Goal: Transaction & Acquisition: Purchase product/service

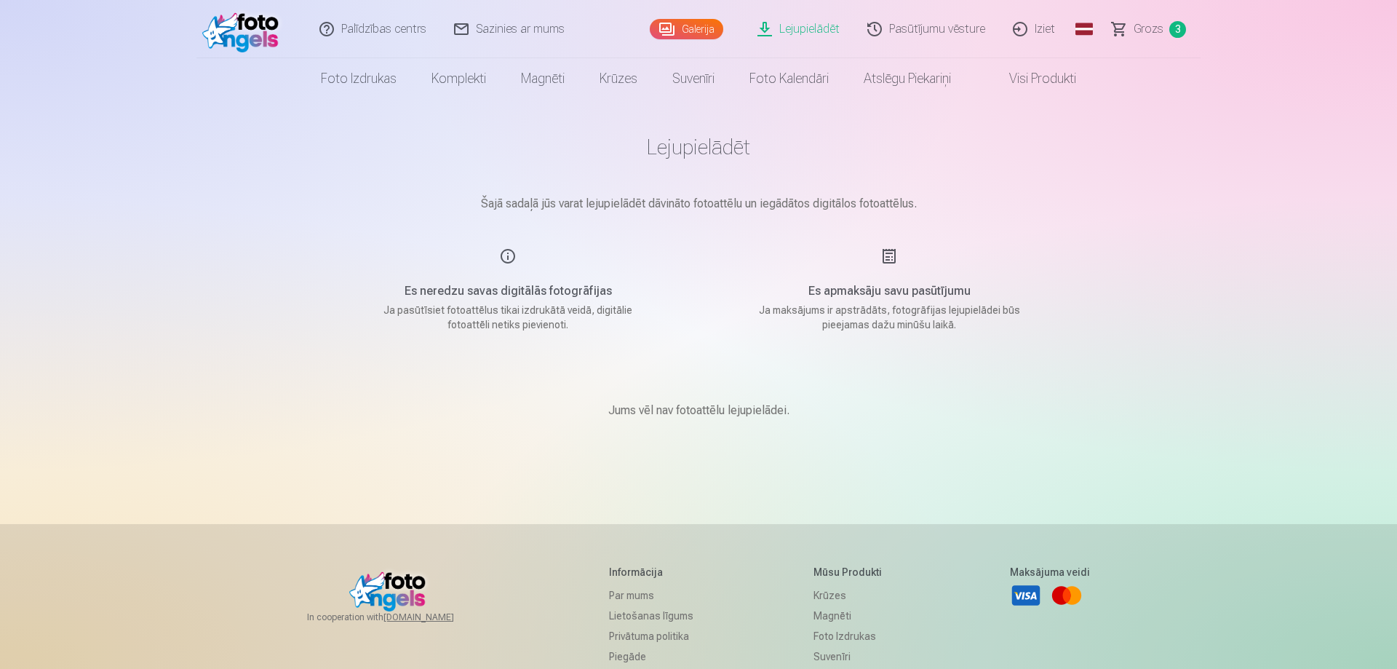
click at [1171, 25] on span "3" at bounding box center [1177, 29] width 17 height 17
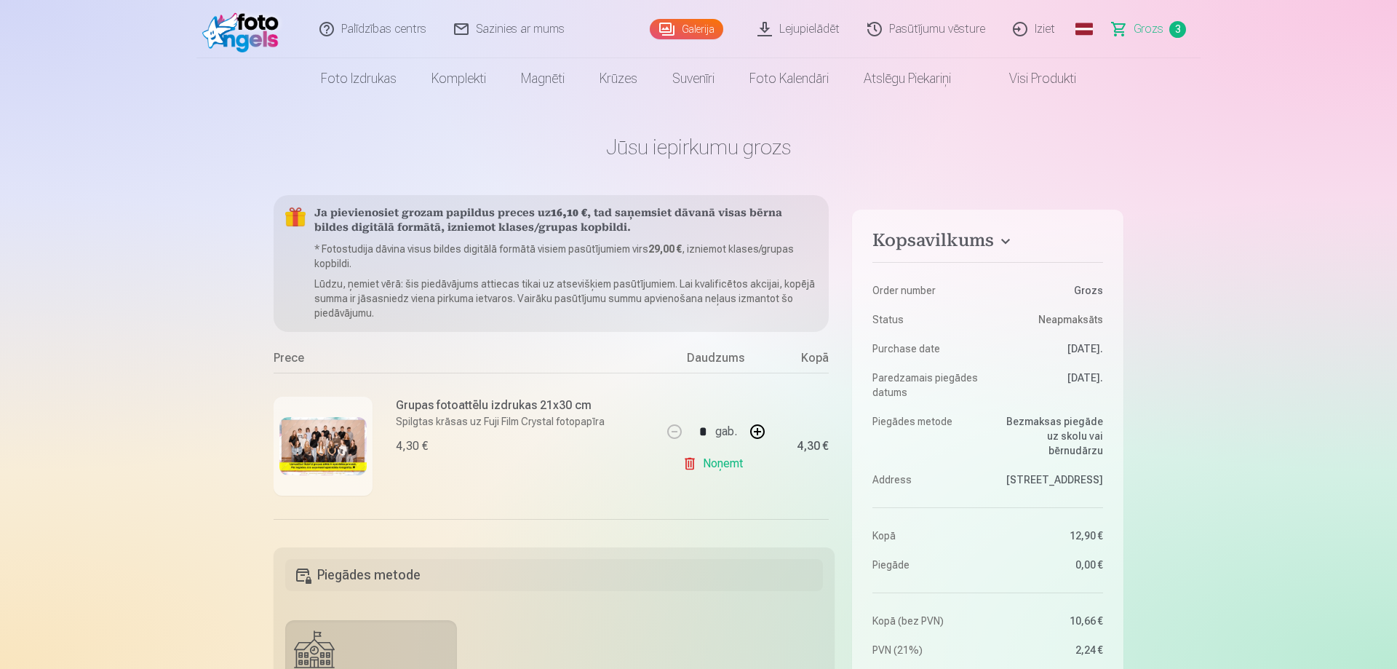
click at [448, 77] on link "Komplekti" at bounding box center [458, 78] width 89 height 41
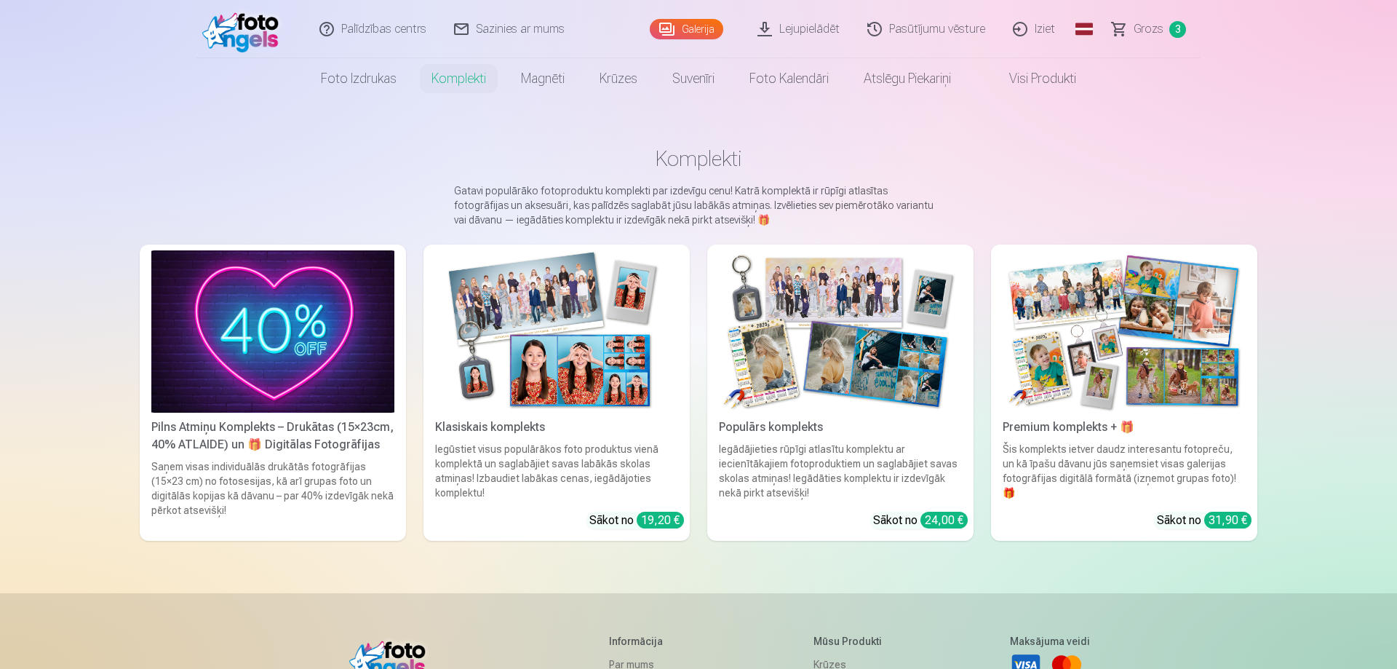
click at [517, 405] on img at bounding box center [556, 331] width 243 height 162
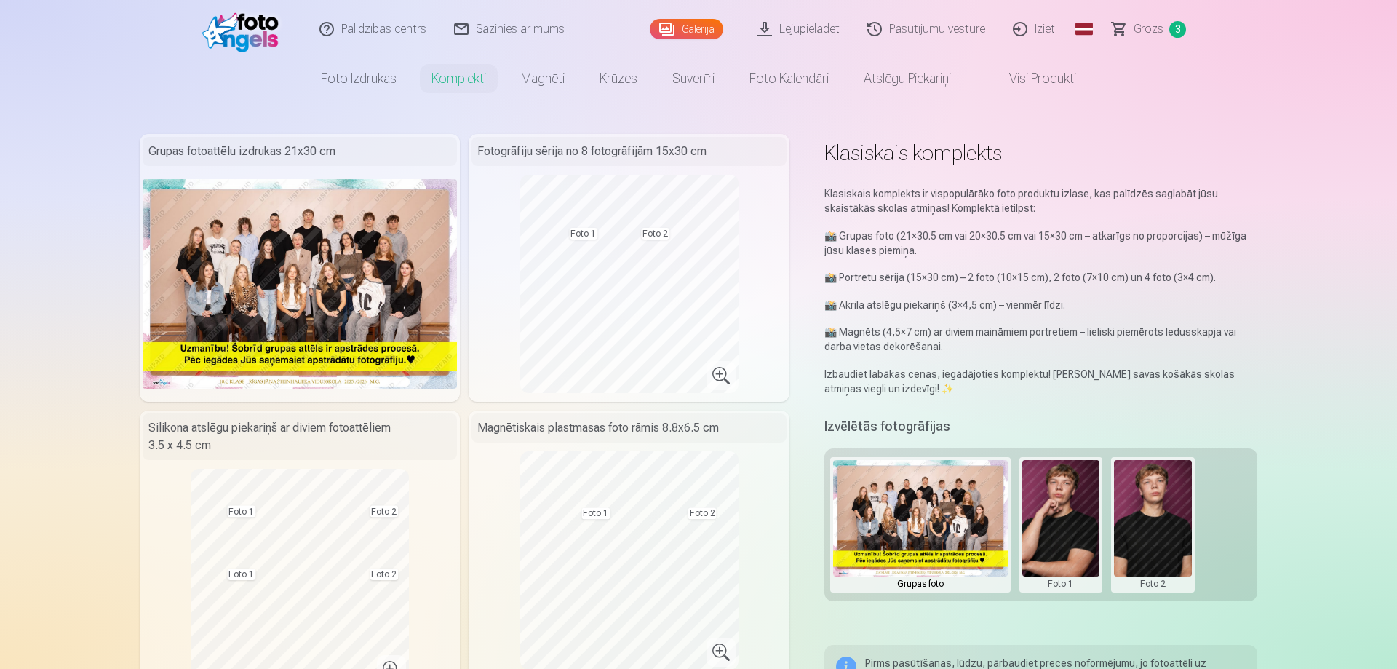
click at [1160, 33] on span "Grozs" at bounding box center [1149, 28] width 30 height 17
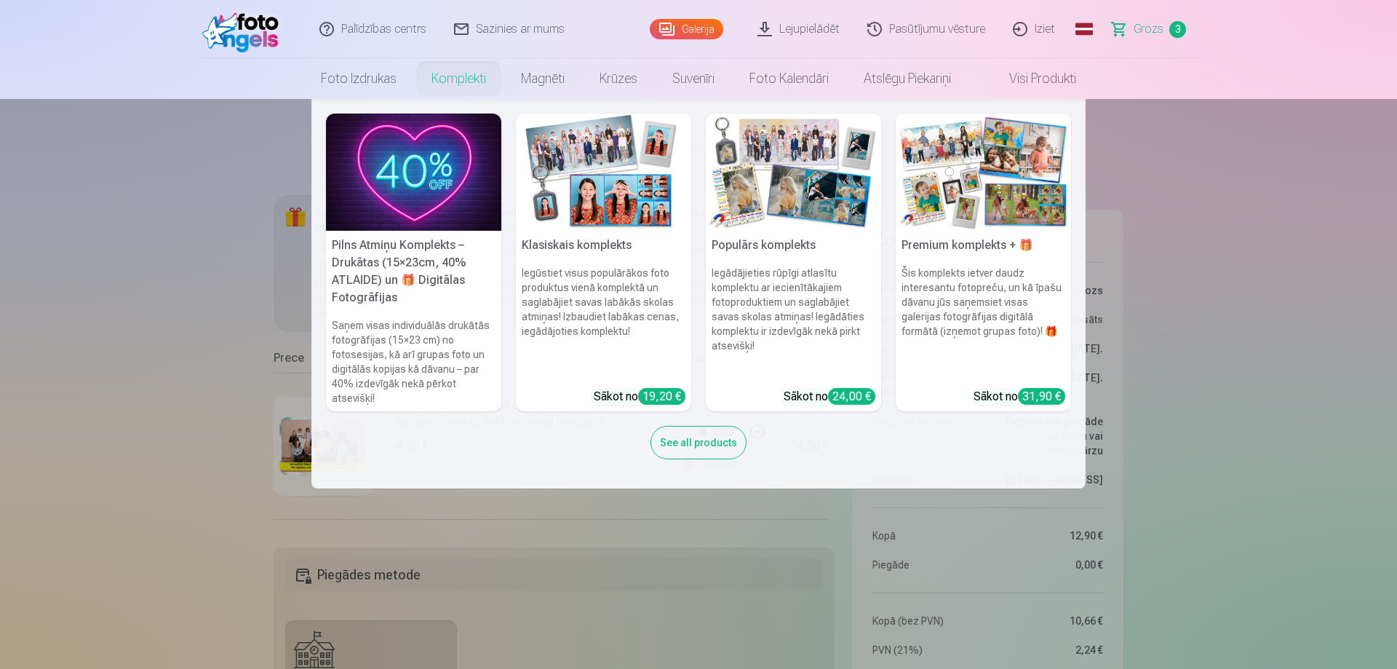
click at [574, 177] on img at bounding box center [603, 172] width 175 height 117
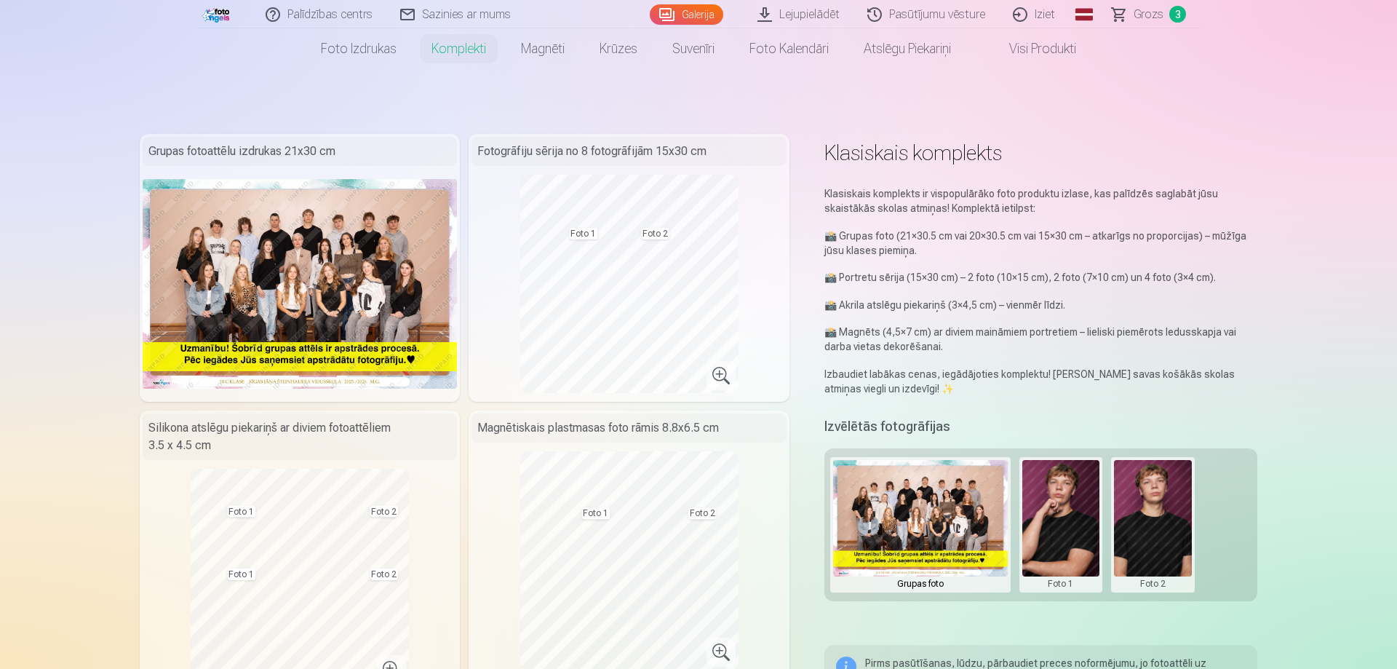
scroll to position [223, 0]
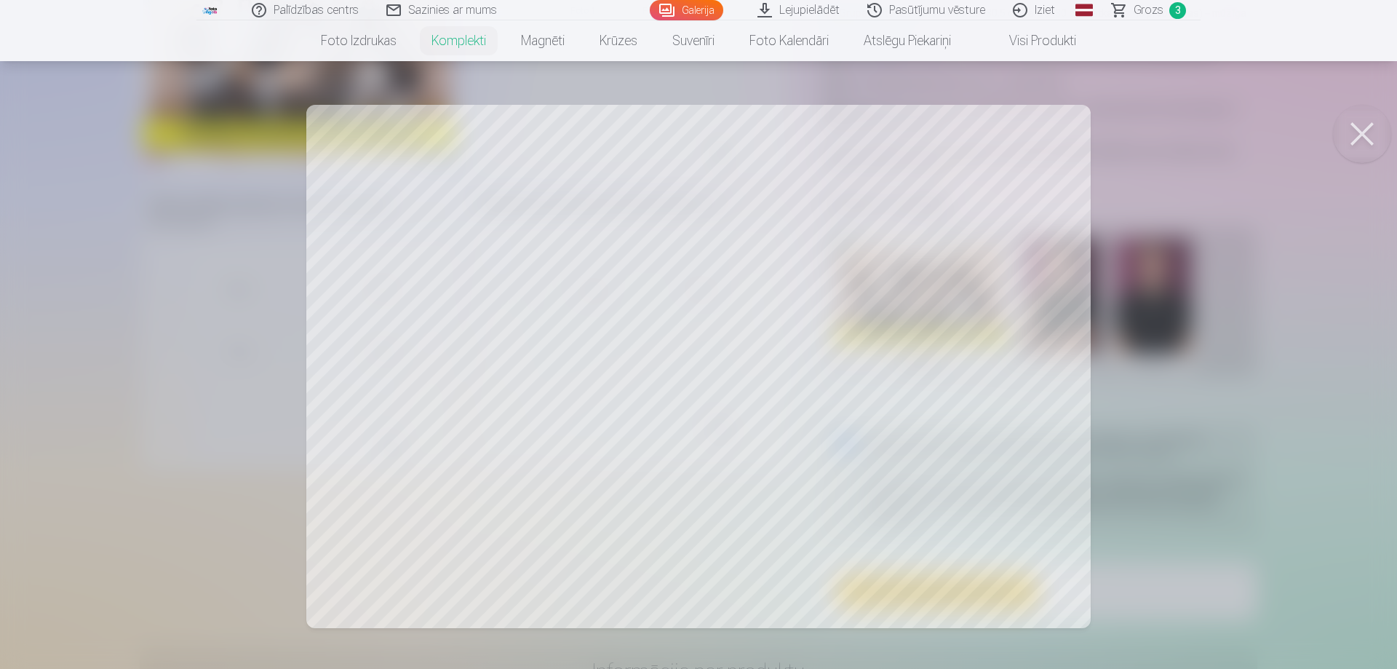
click at [711, 423] on div at bounding box center [698, 334] width 1397 height 669
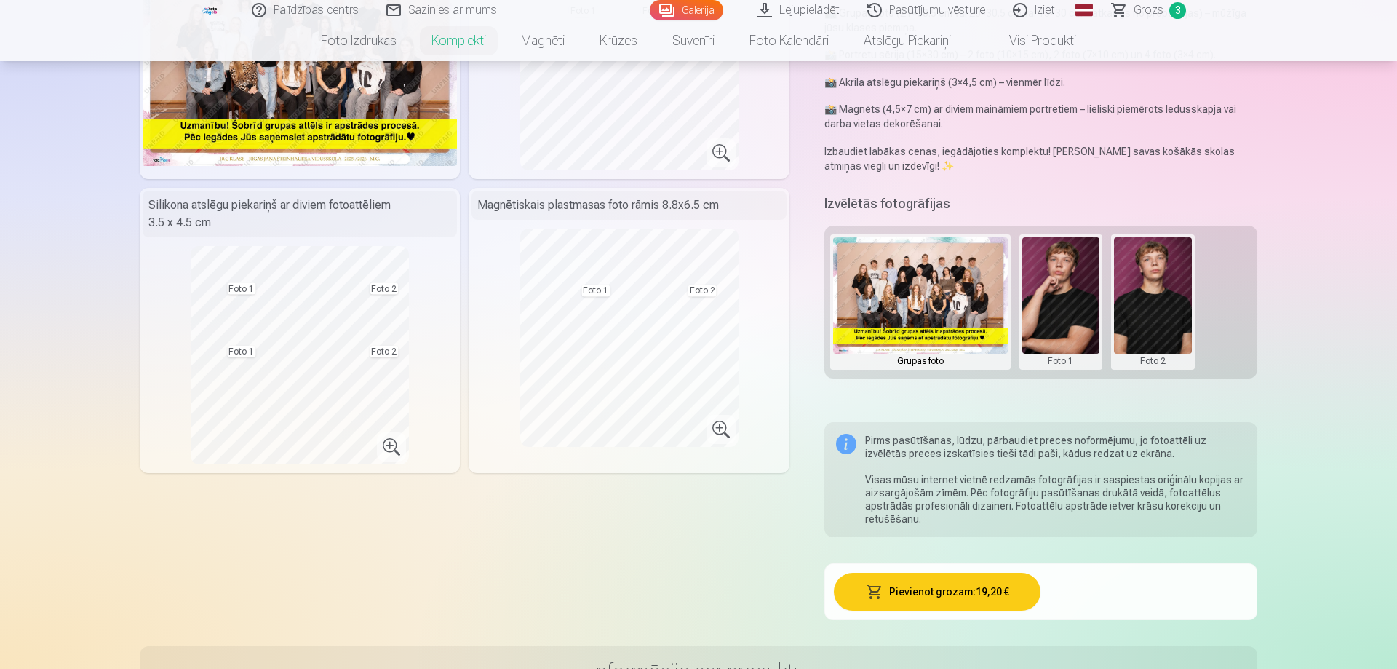
scroll to position [0, 0]
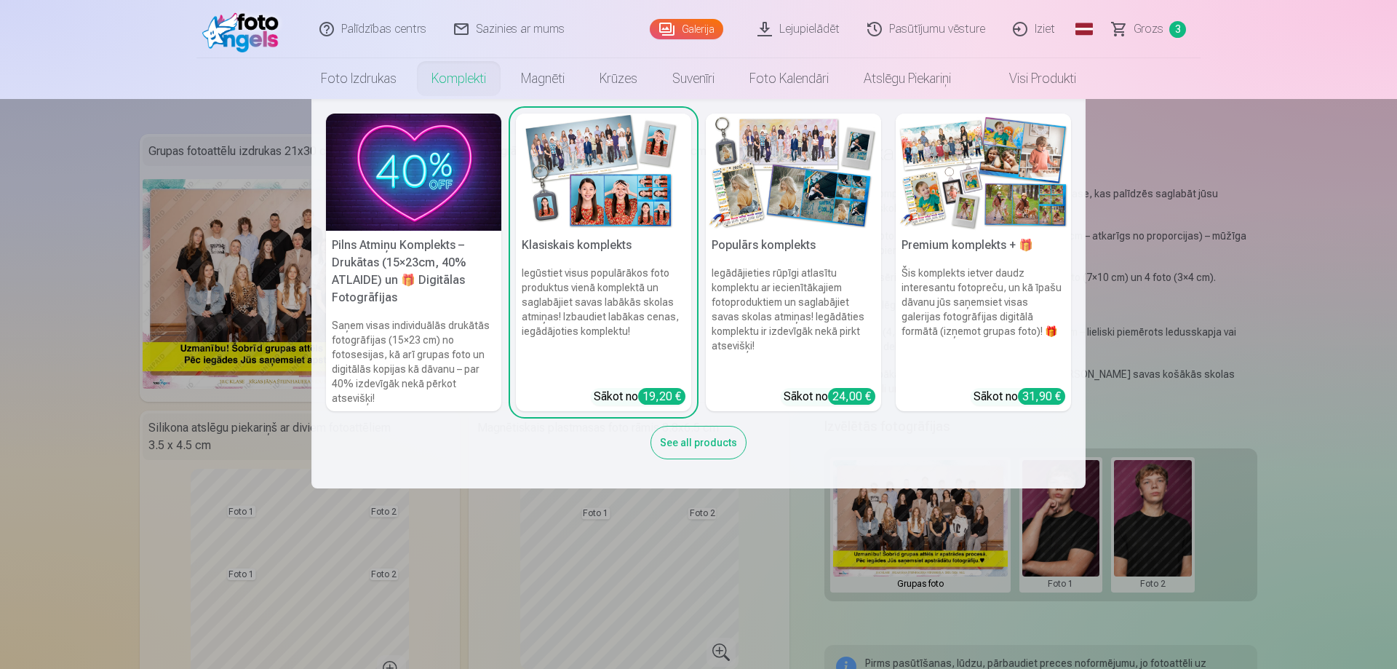
click at [415, 191] on img at bounding box center [413, 172] width 175 height 117
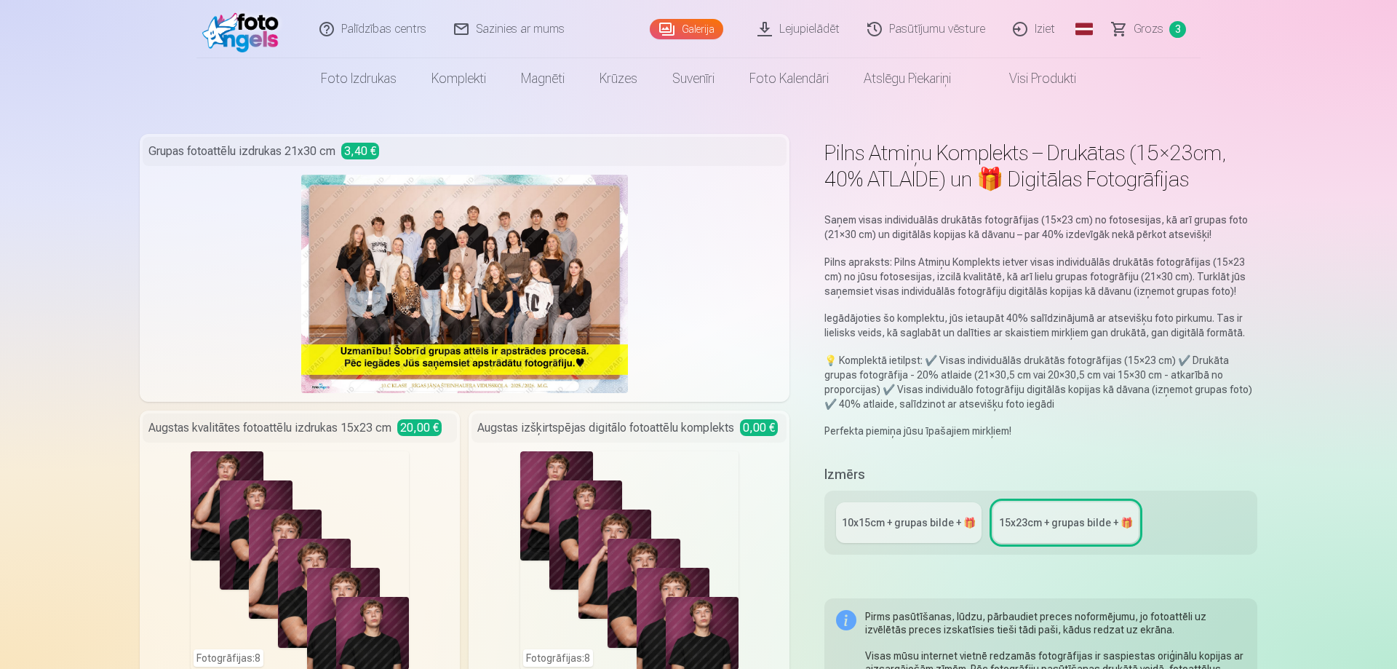
click at [902, 532] on link "10x15сm + grupas bilde + 🎁" at bounding box center [909, 522] width 146 height 41
click at [1003, 79] on span at bounding box center [994, 78] width 17 height 17
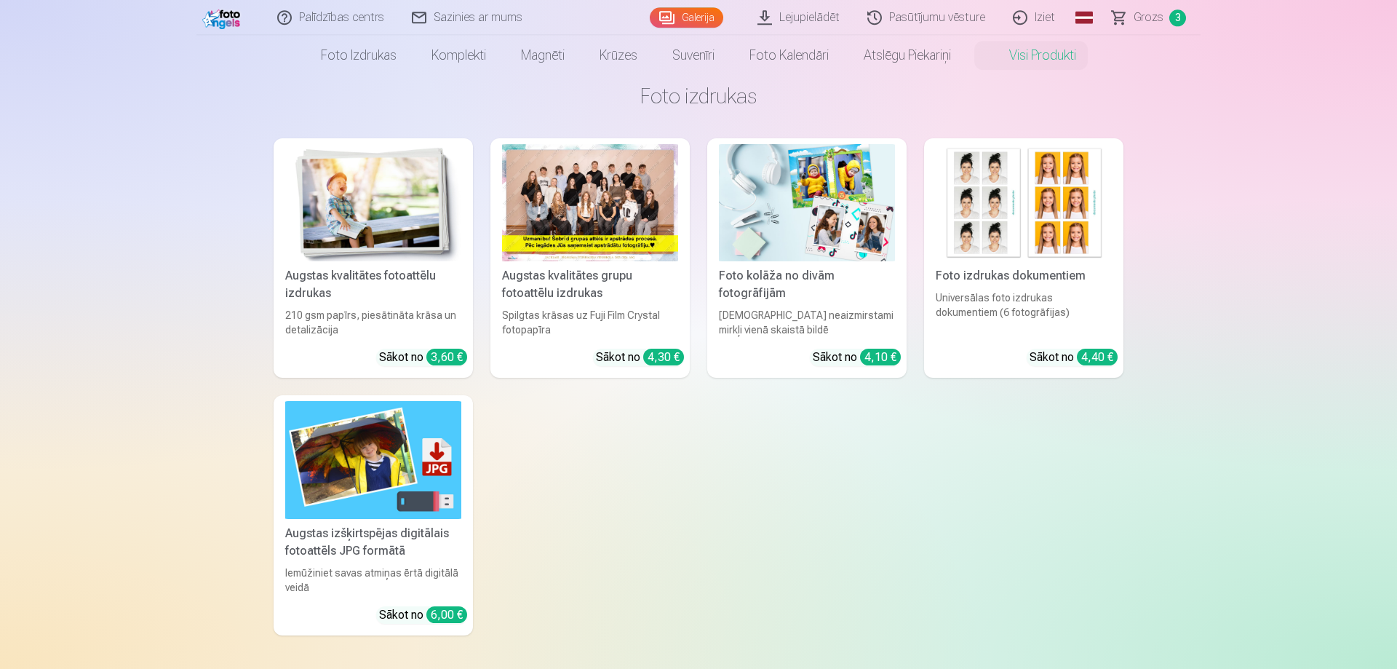
scroll to position [74, 0]
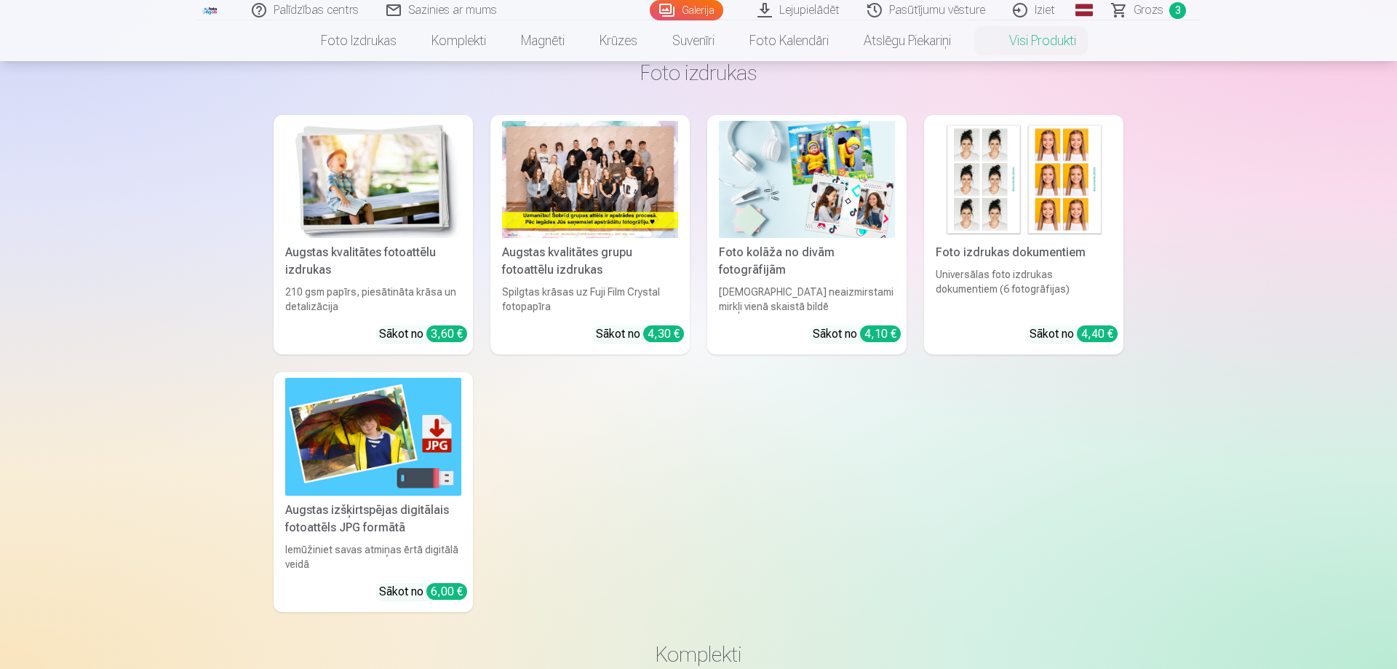
click at [398, 473] on img at bounding box center [373, 436] width 176 height 117
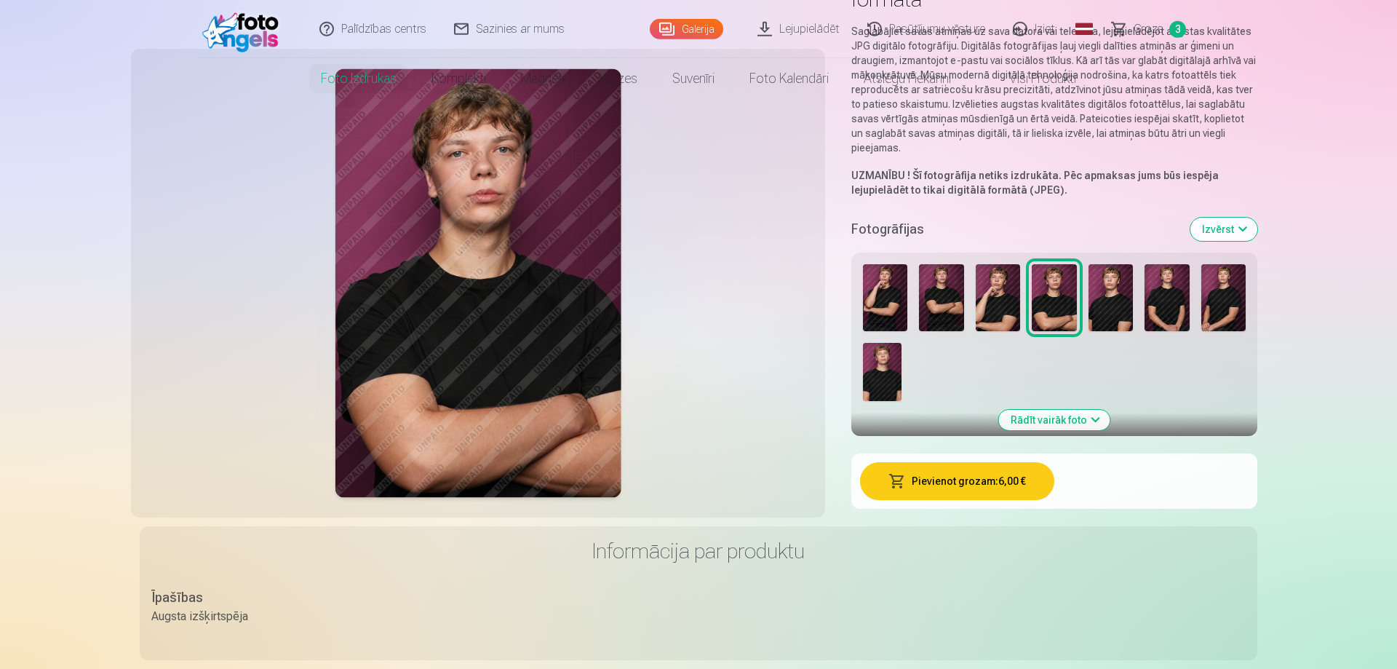
scroll to position [223, 0]
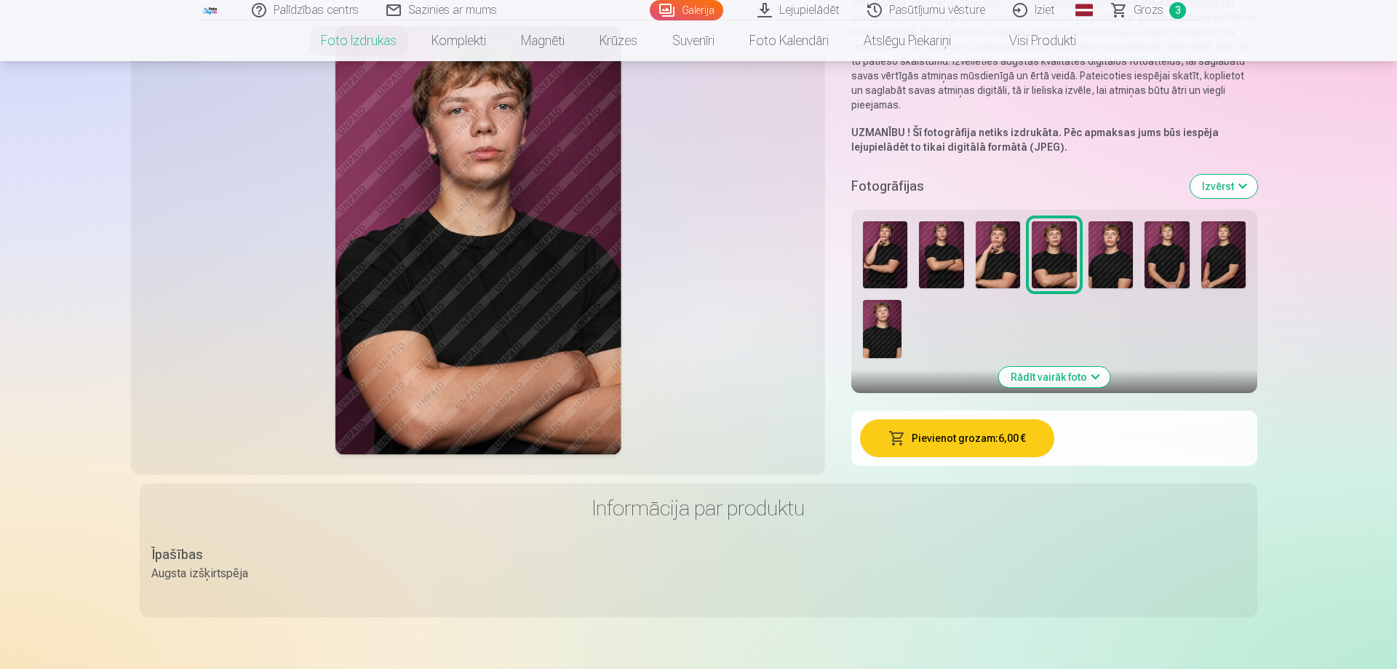
click at [1246, 183] on button "Izvērst" at bounding box center [1223, 186] width 67 height 23
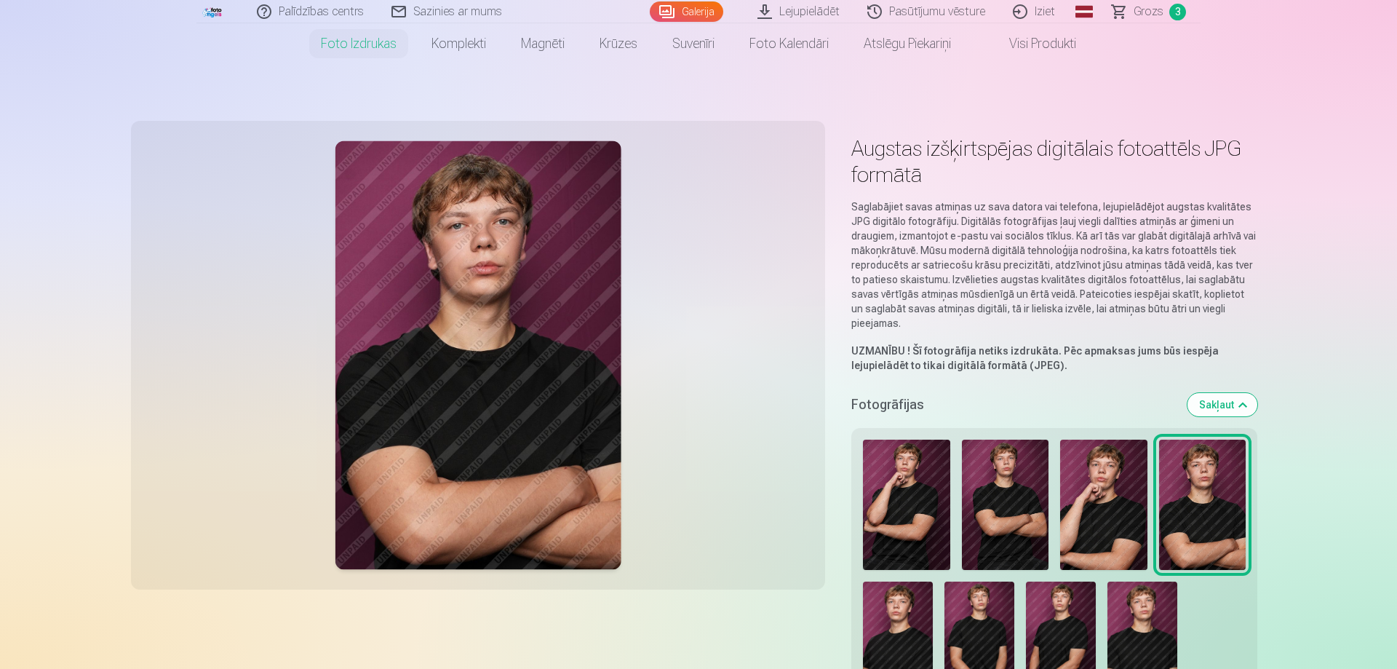
scroll to position [0, 0]
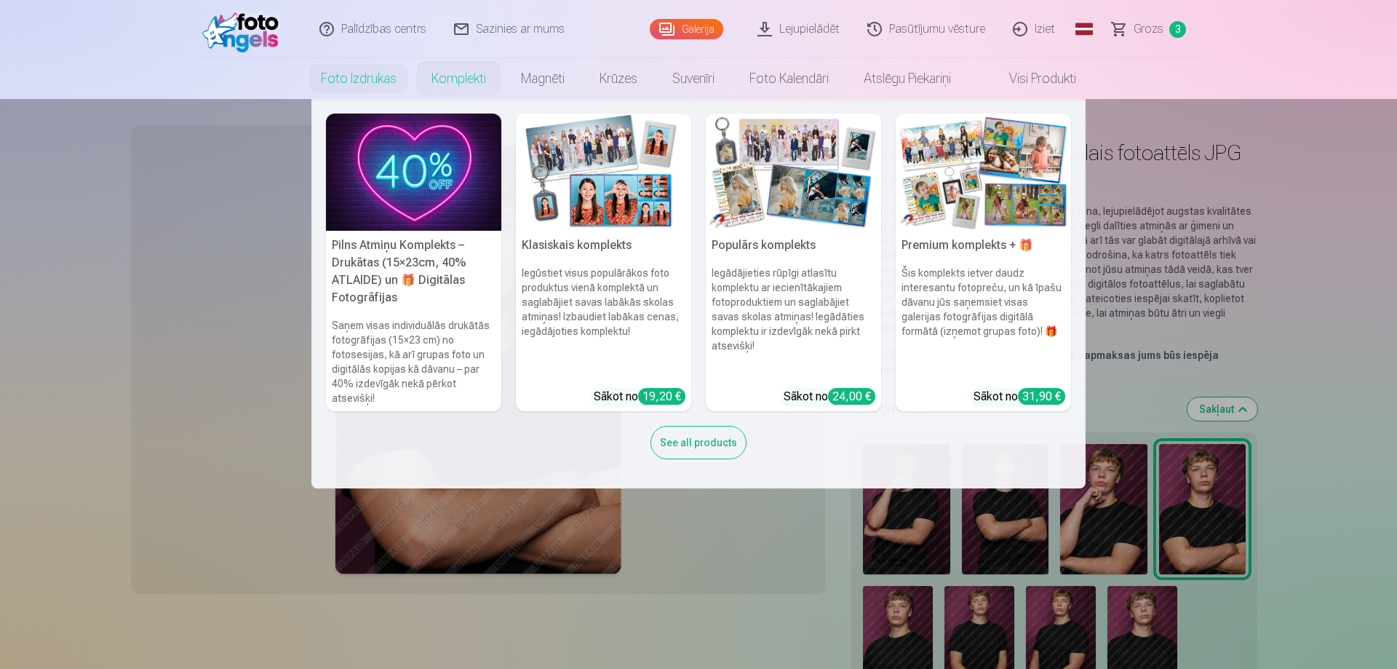
click at [437, 80] on link "Komplekti" at bounding box center [458, 78] width 89 height 41
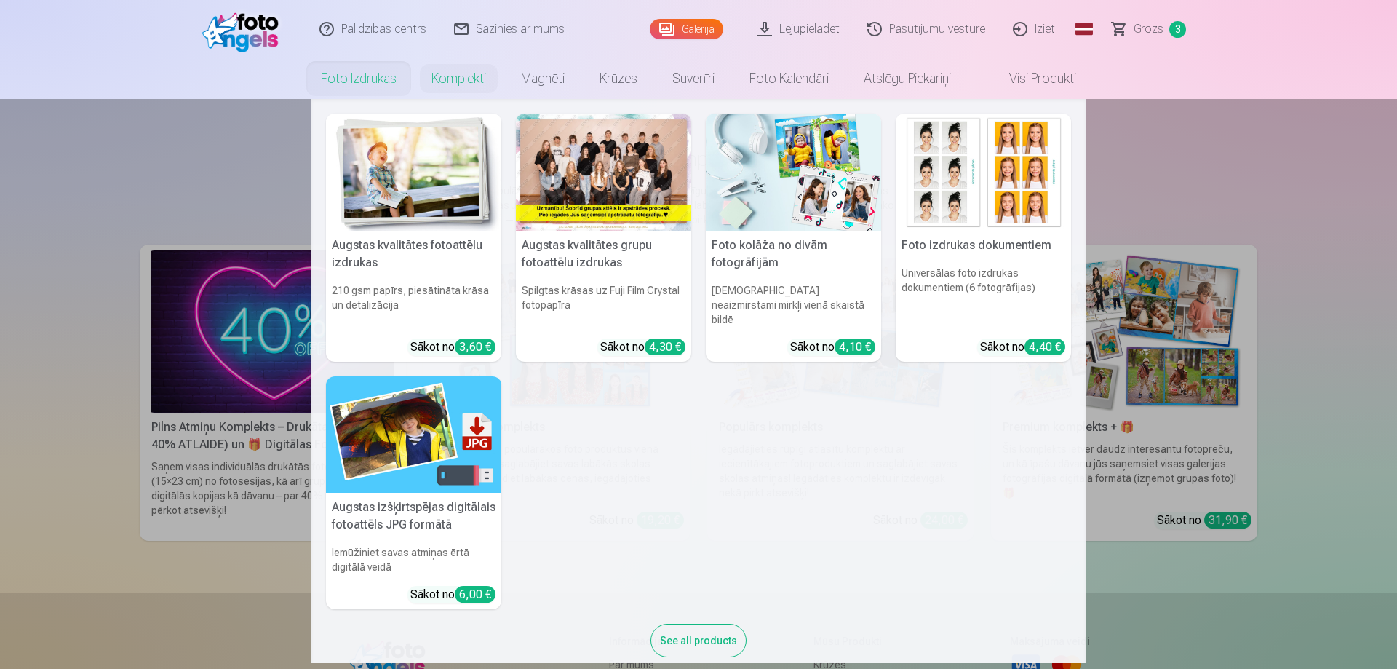
click at [378, 75] on link "Foto izdrukas" at bounding box center [358, 78] width 111 height 41
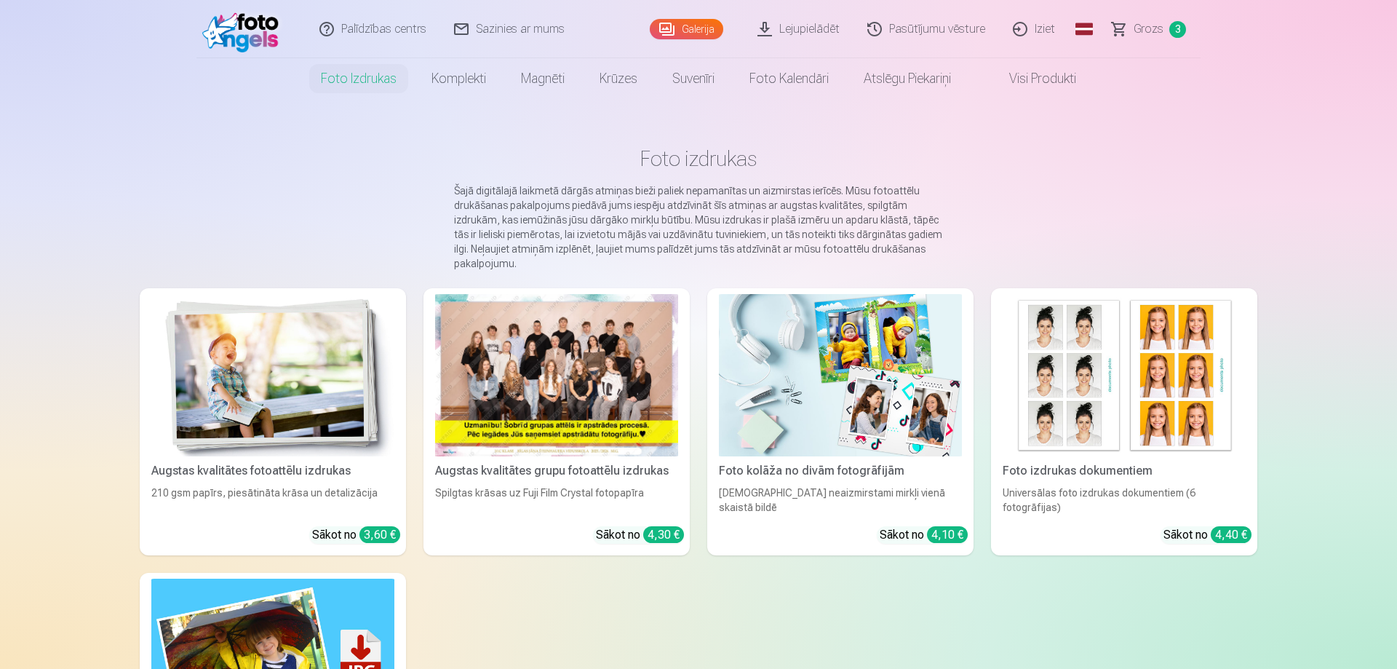
drag, startPoint x: 329, startPoint y: 418, endPoint x: 336, endPoint y: 407, distance: 12.5
click at [332, 413] on img at bounding box center [272, 375] width 243 height 162
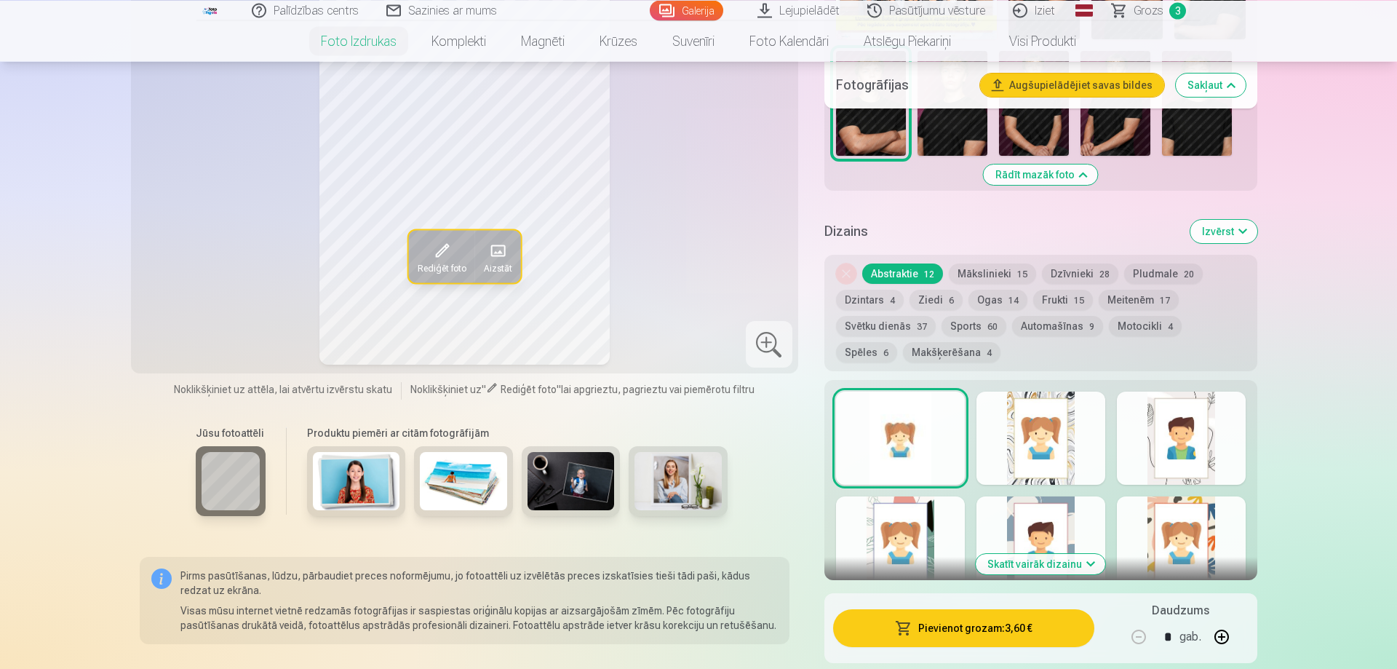
scroll to position [742, 0]
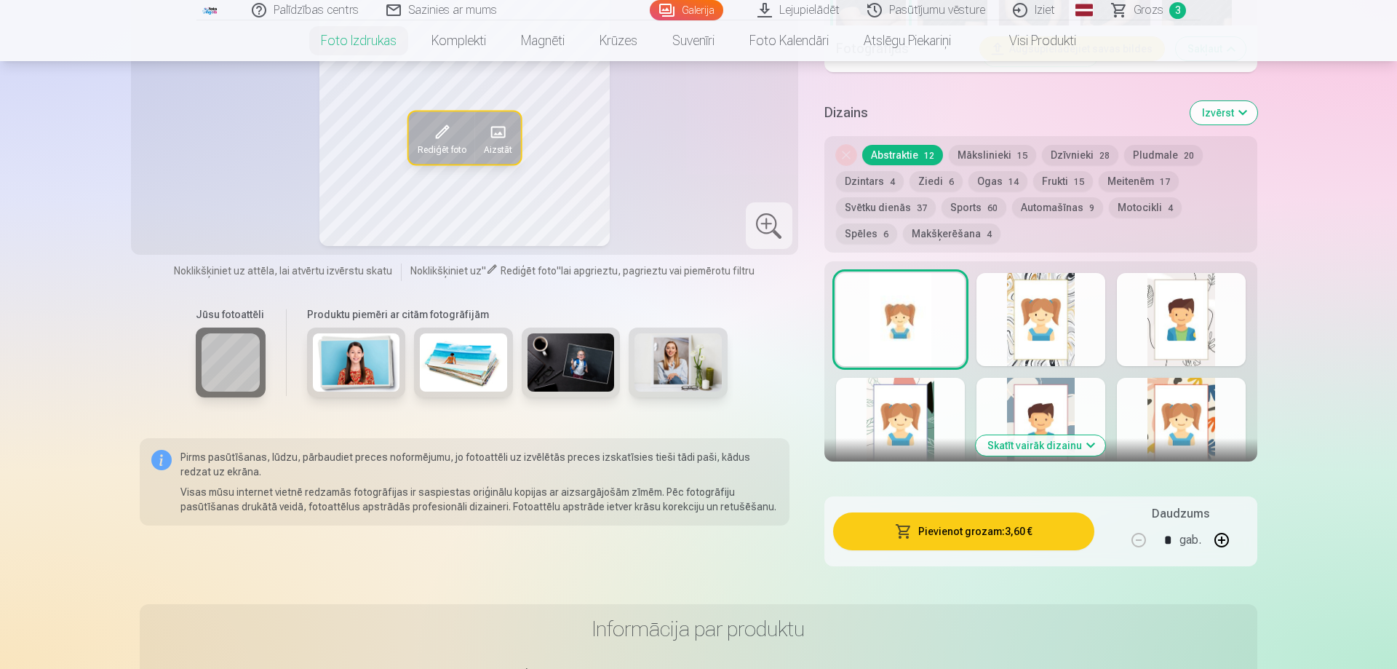
click at [1249, 106] on button "Izvērst" at bounding box center [1223, 112] width 67 height 23
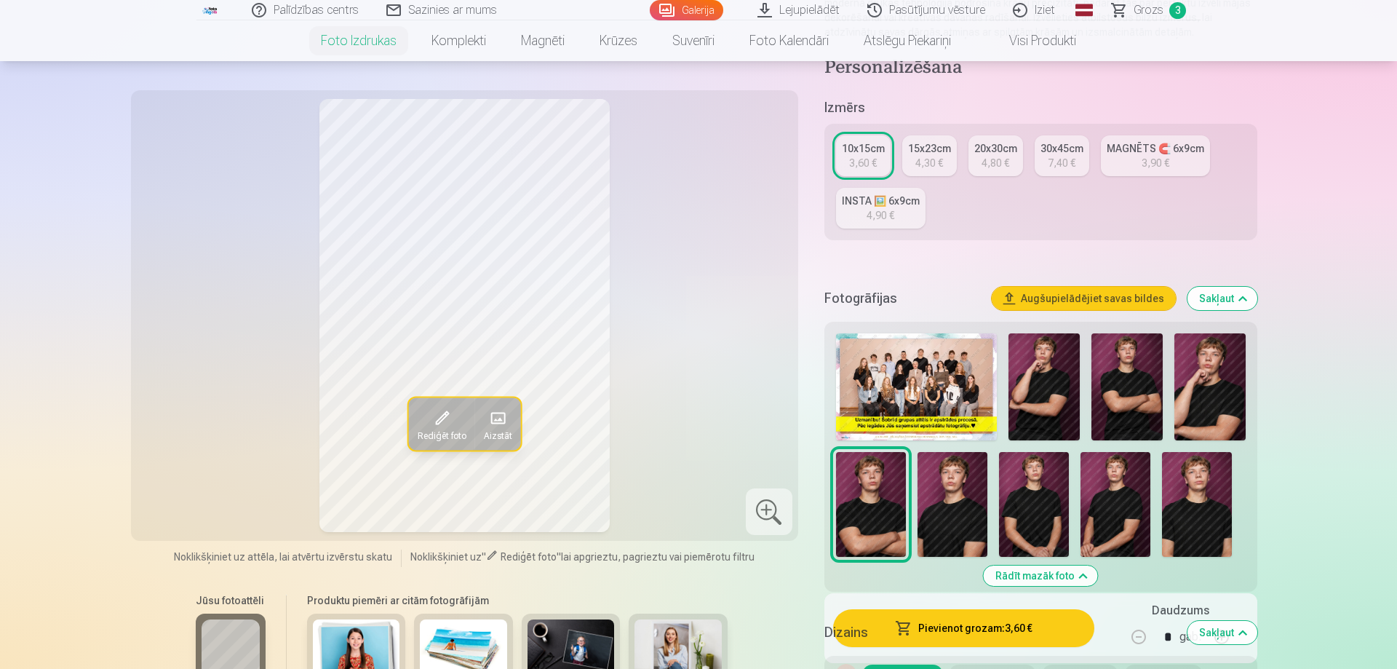
scroll to position [0, 0]
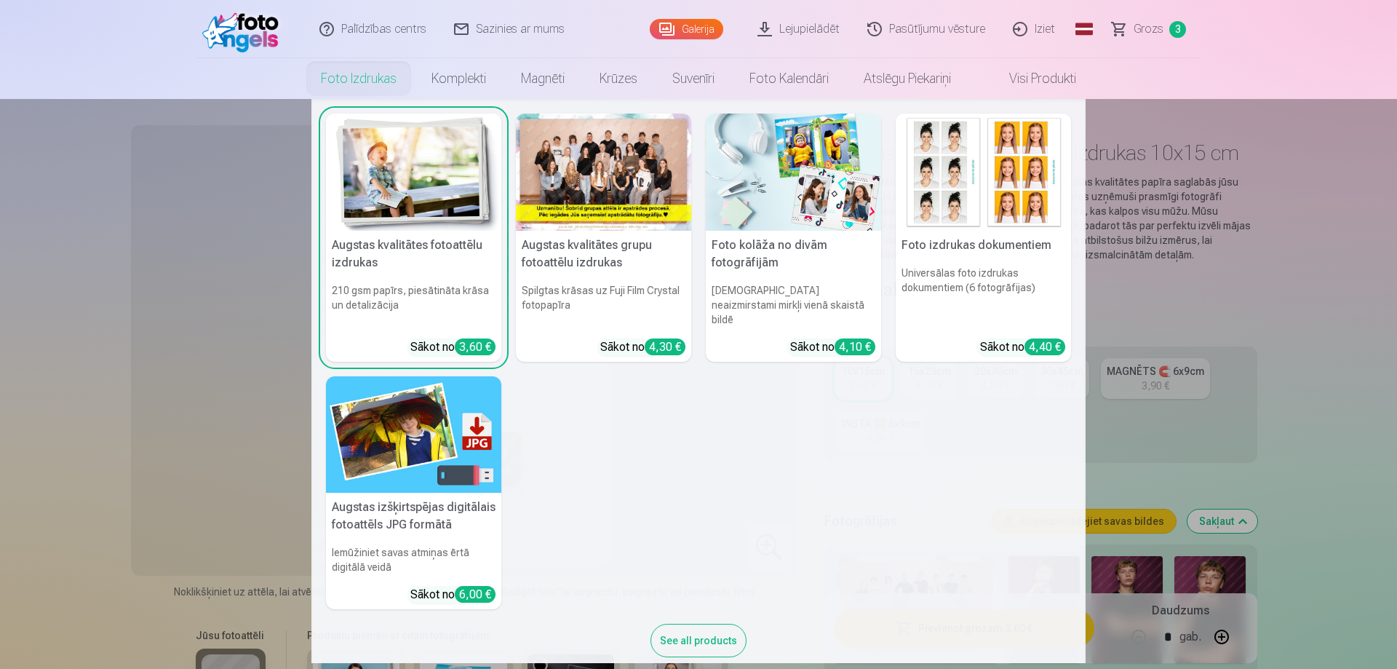
click at [356, 81] on link "Foto izdrukas" at bounding box center [358, 78] width 111 height 41
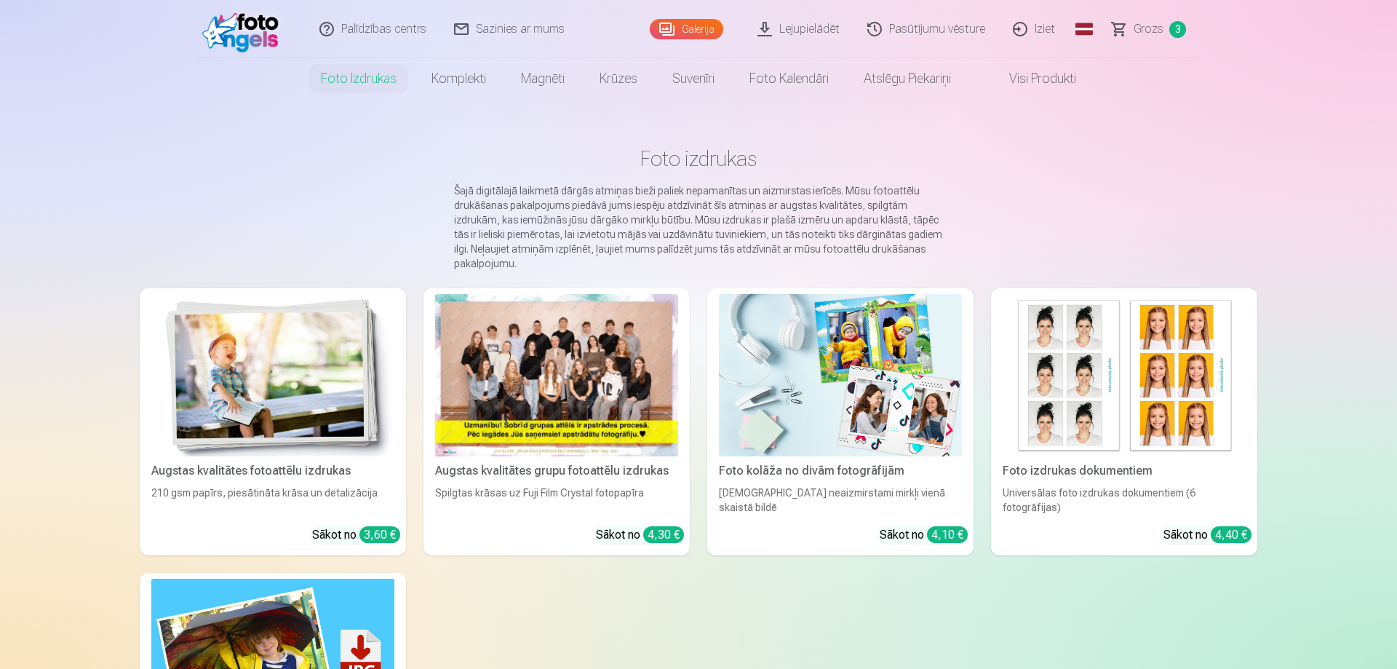
click at [1223, 341] on img at bounding box center [1124, 375] width 243 height 162
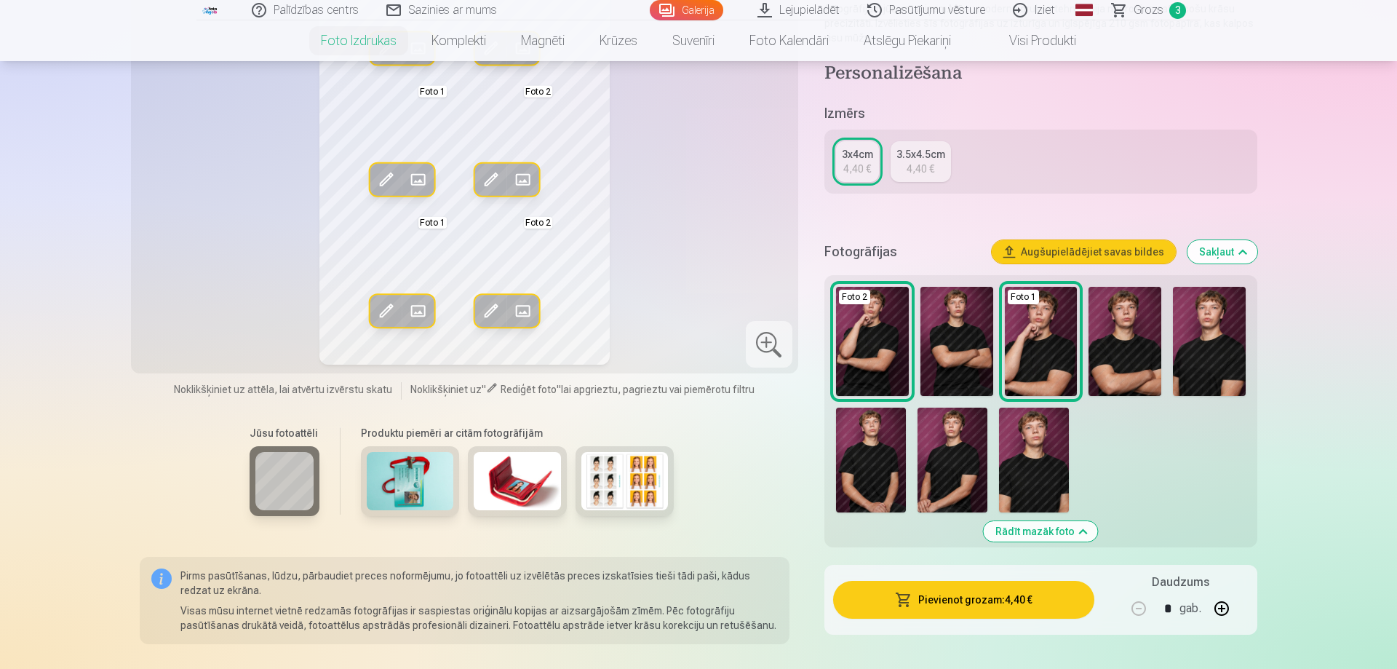
scroll to position [223, 0]
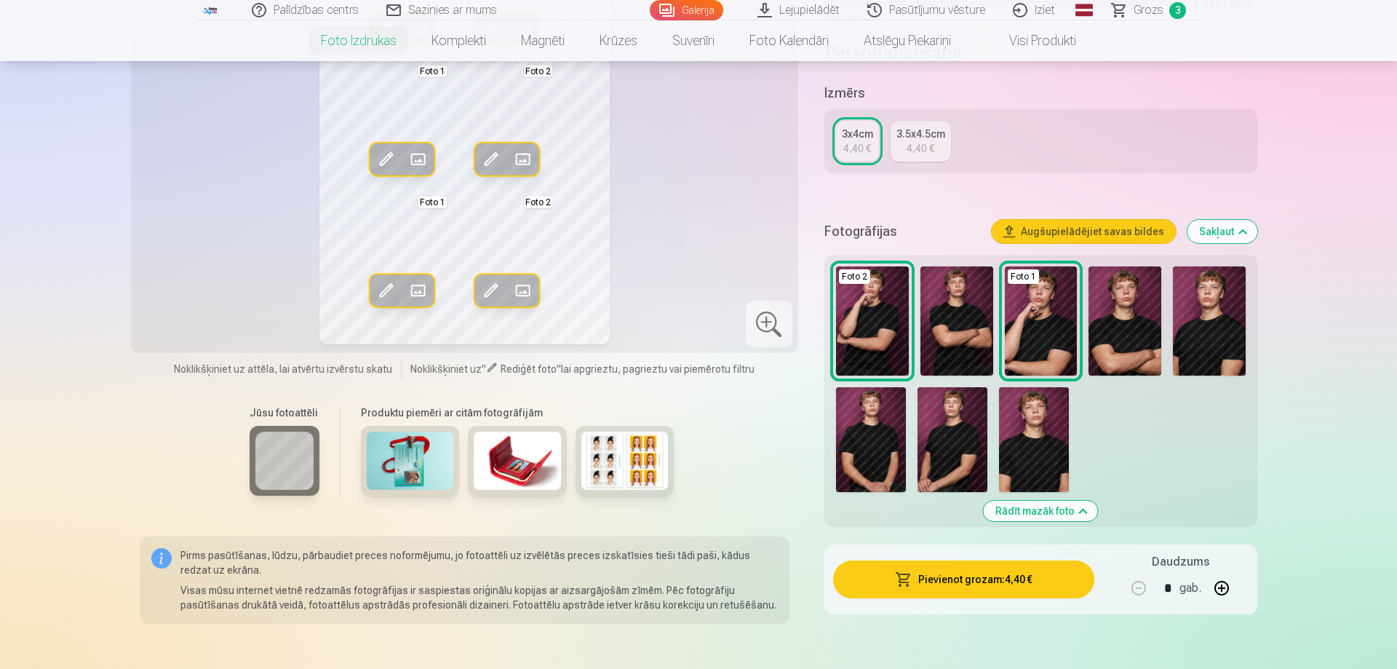
click at [448, 469] on img at bounding box center [410, 460] width 87 height 58
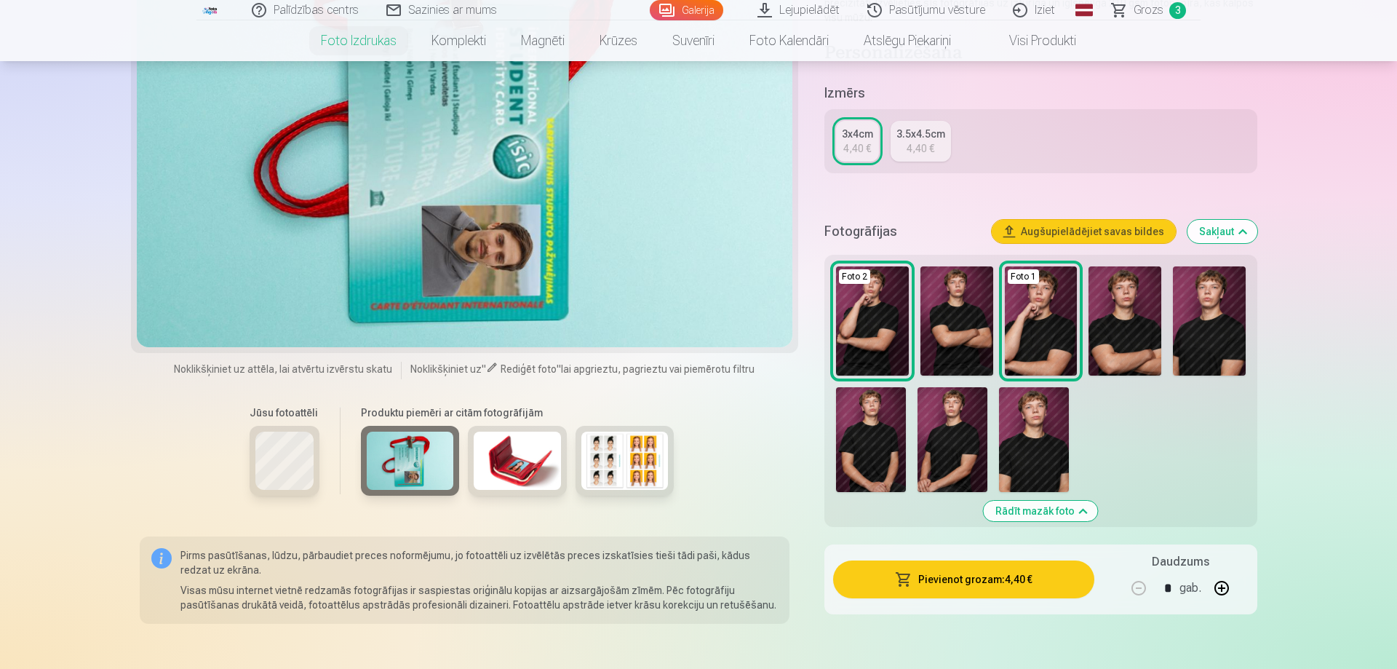
click at [504, 465] on img at bounding box center [517, 460] width 87 height 58
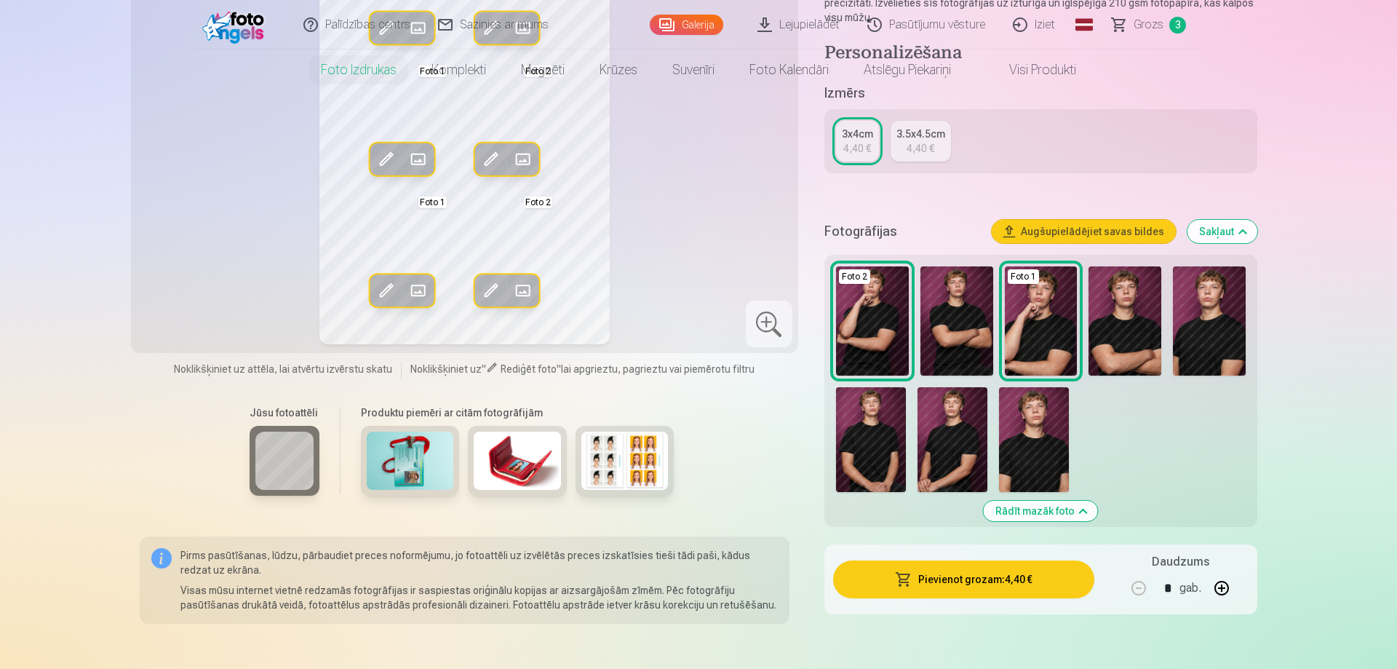
scroll to position [0, 0]
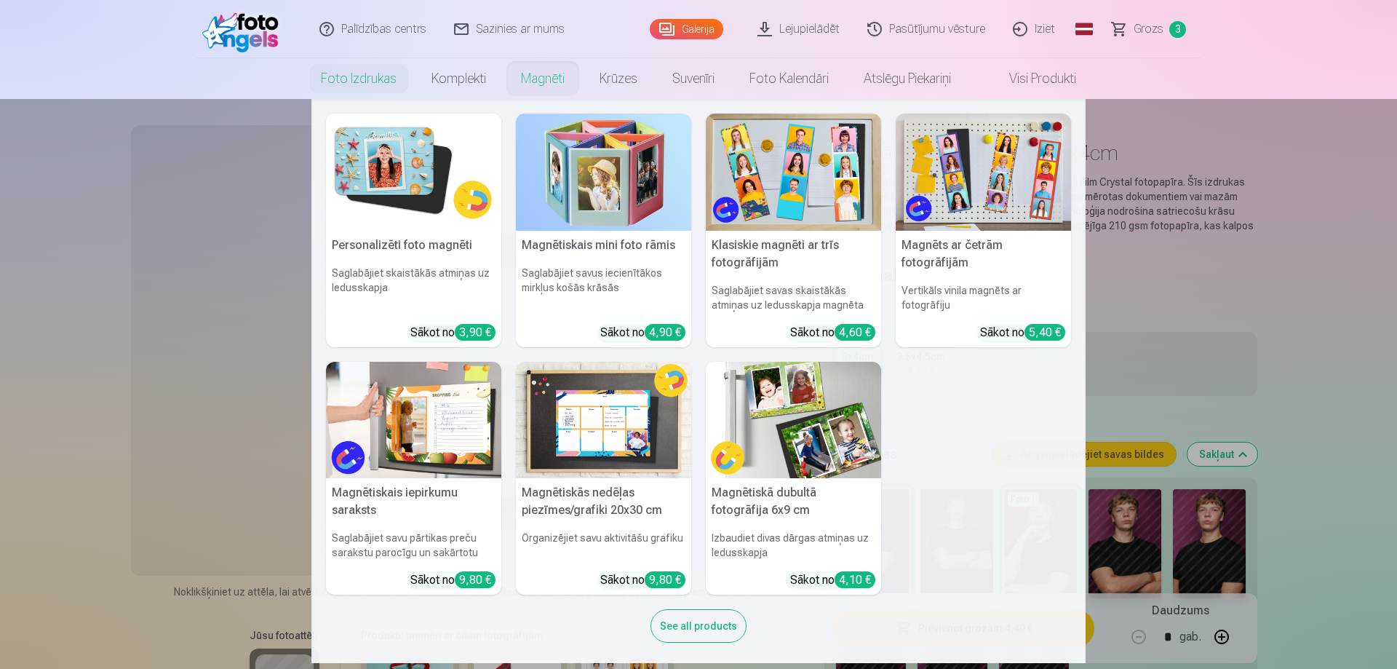
click at [403, 170] on img at bounding box center [413, 172] width 175 height 117
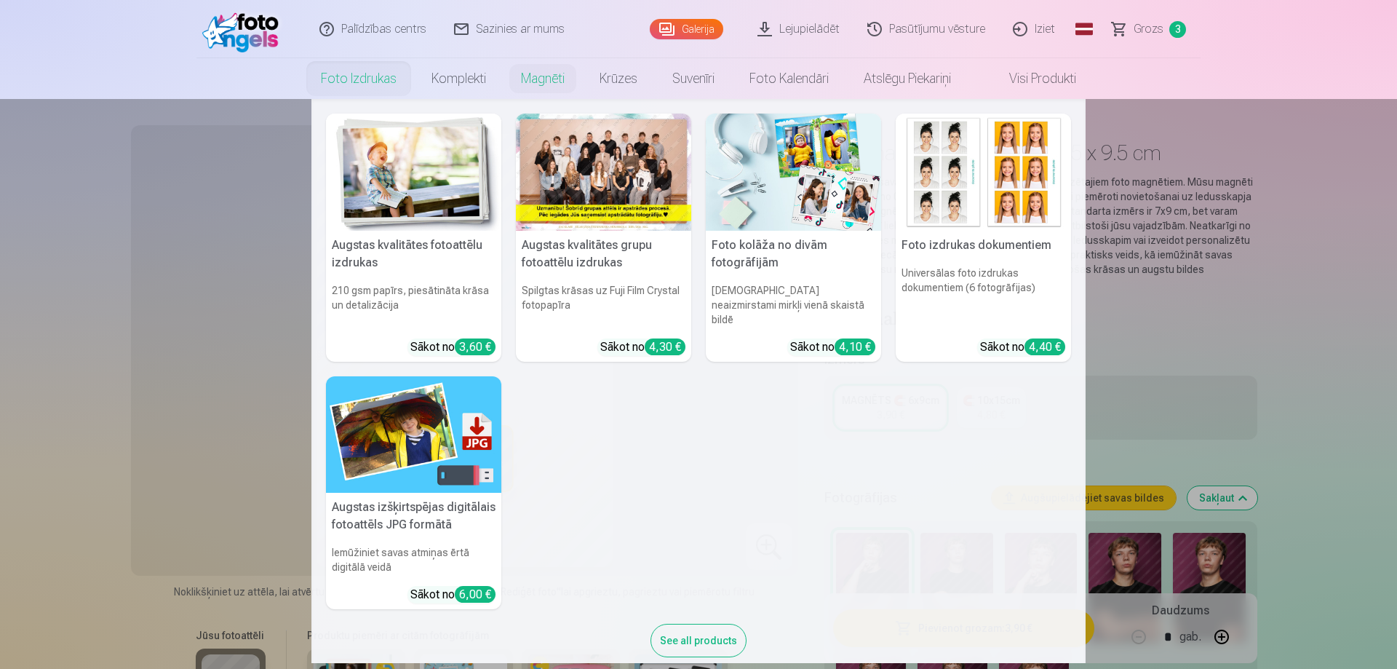
click at [351, 84] on link "Foto izdrukas" at bounding box center [358, 78] width 111 height 41
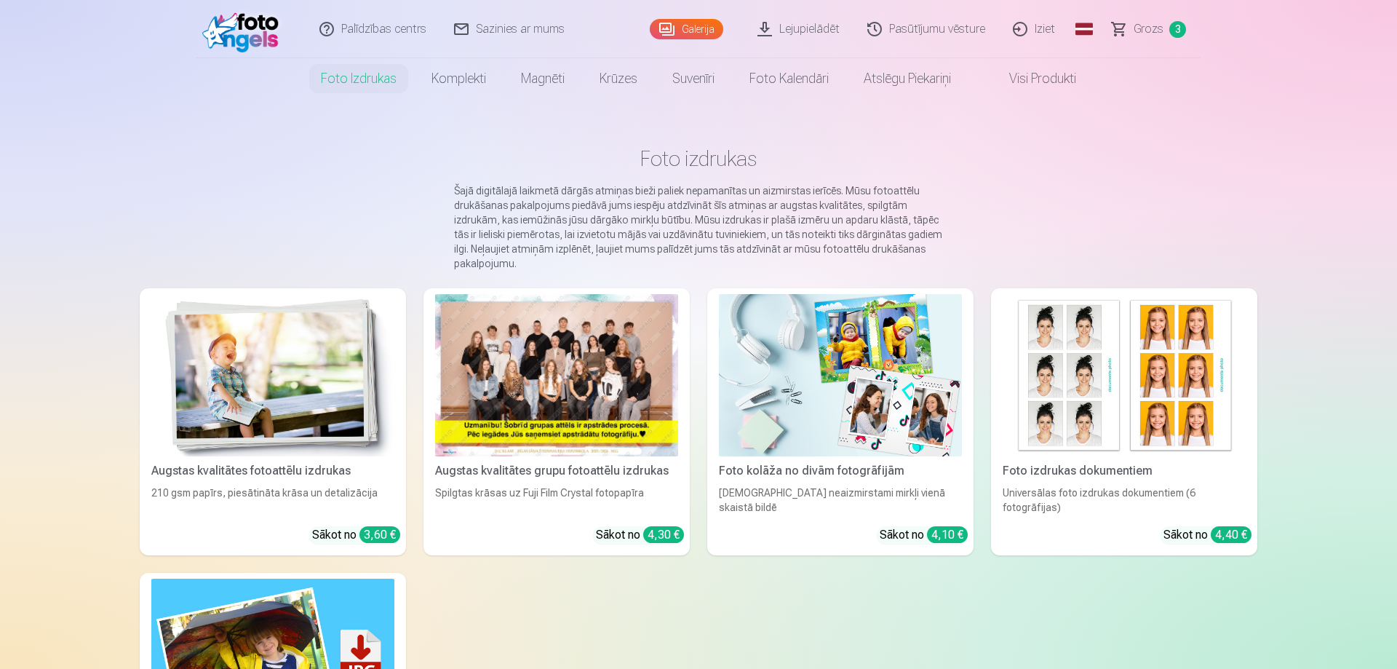
click at [693, 28] on link "Galerija" at bounding box center [686, 29] width 73 height 20
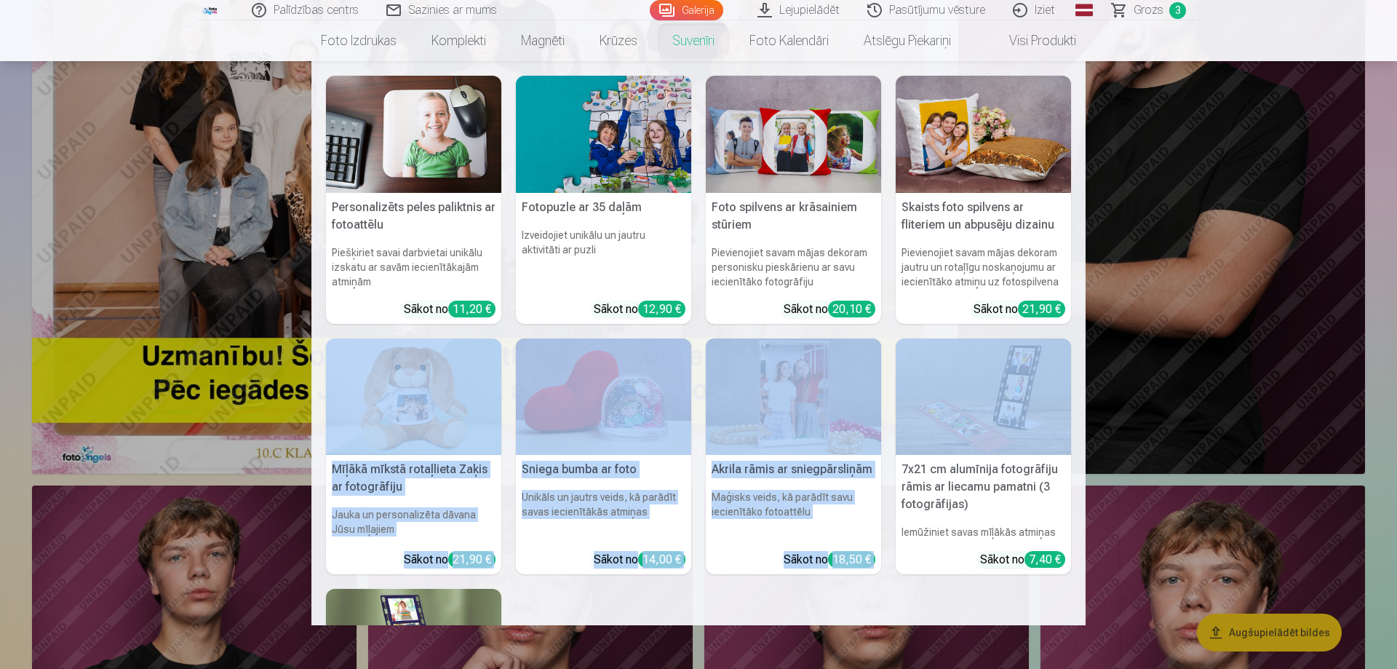
click at [254, 383] on nav "Personalizēts peles paliktnis ar fotoattēlu Piešķiriet savai darbvietai unikālu…" at bounding box center [698, 343] width 1397 height 564
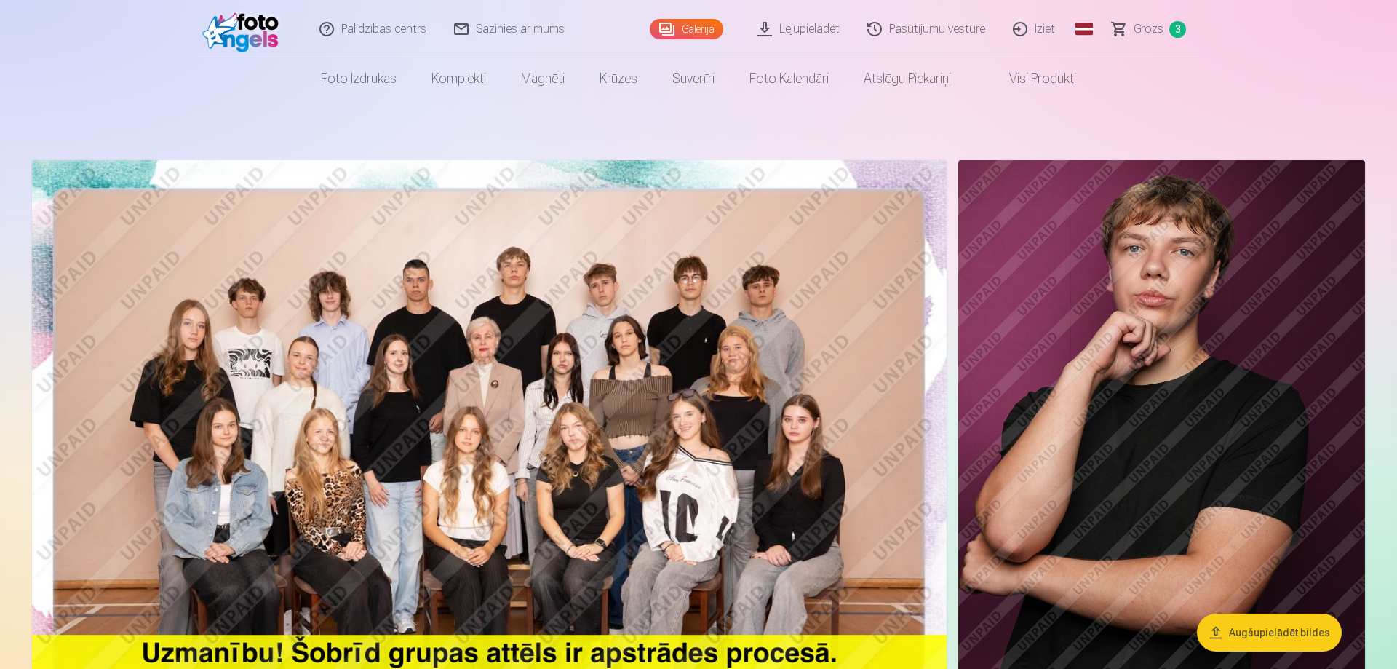
click at [1147, 31] on span "Grozs" at bounding box center [1149, 28] width 30 height 17
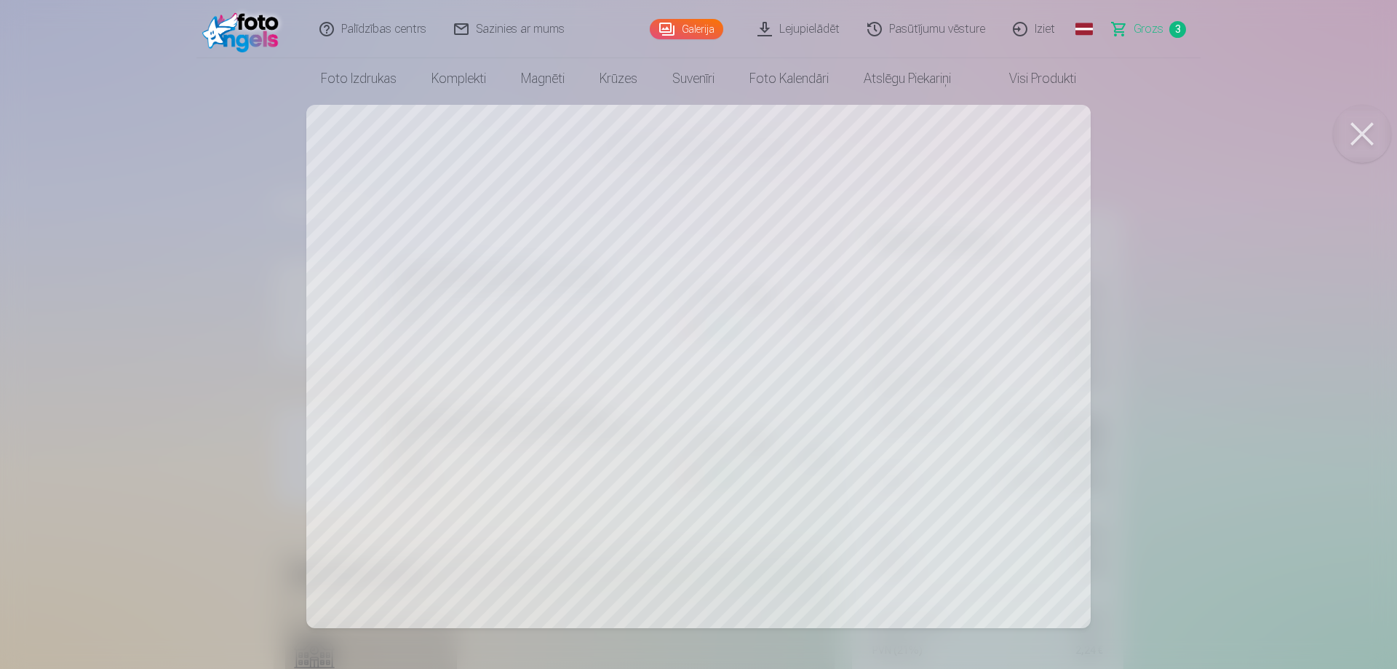
click at [1308, 405] on div at bounding box center [698, 334] width 1397 height 669
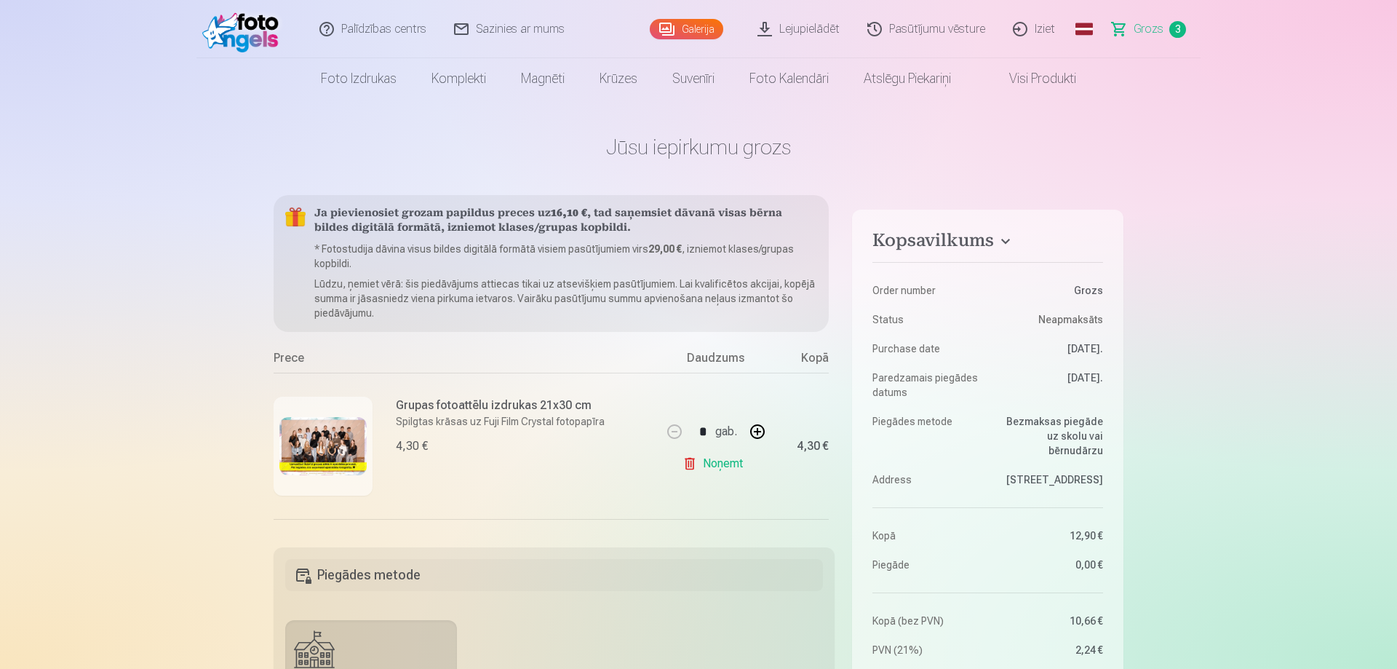
click at [311, 461] on img at bounding box center [322, 446] width 87 height 58
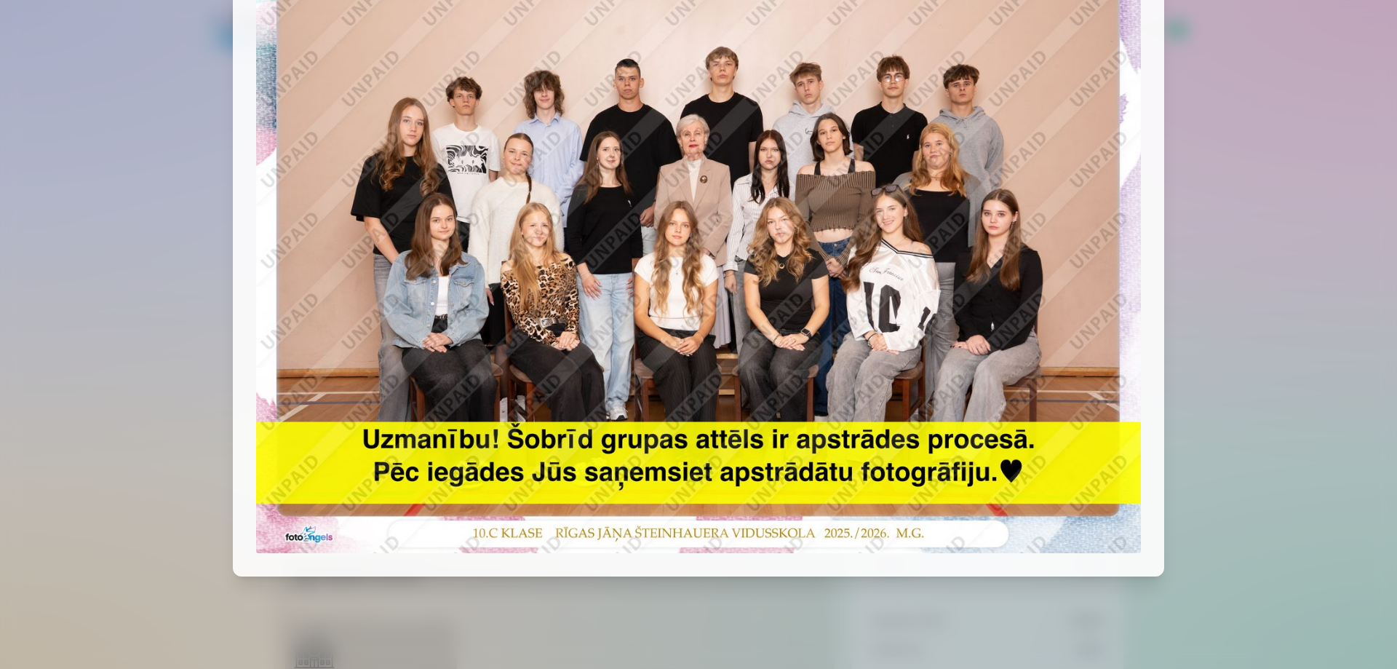
scroll to position [114, 0]
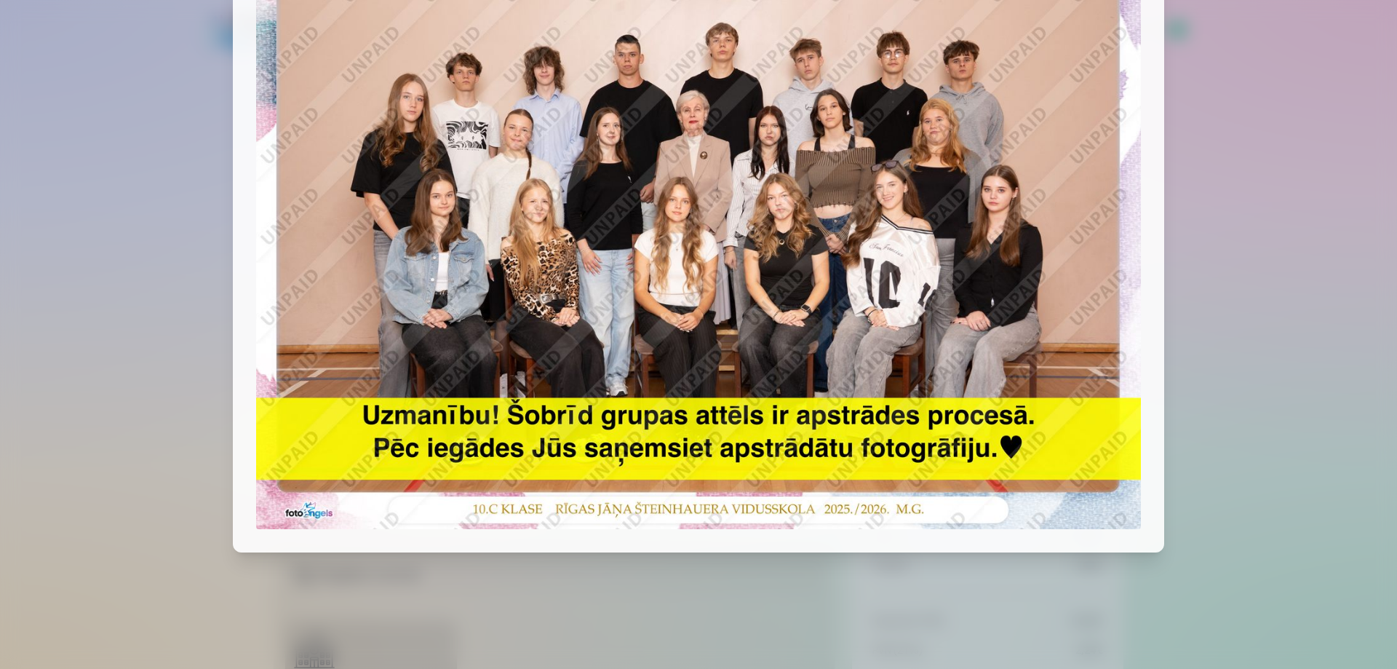
click at [1254, 245] on div at bounding box center [698, 334] width 1397 height 669
